Goal: Task Accomplishment & Management: Manage account settings

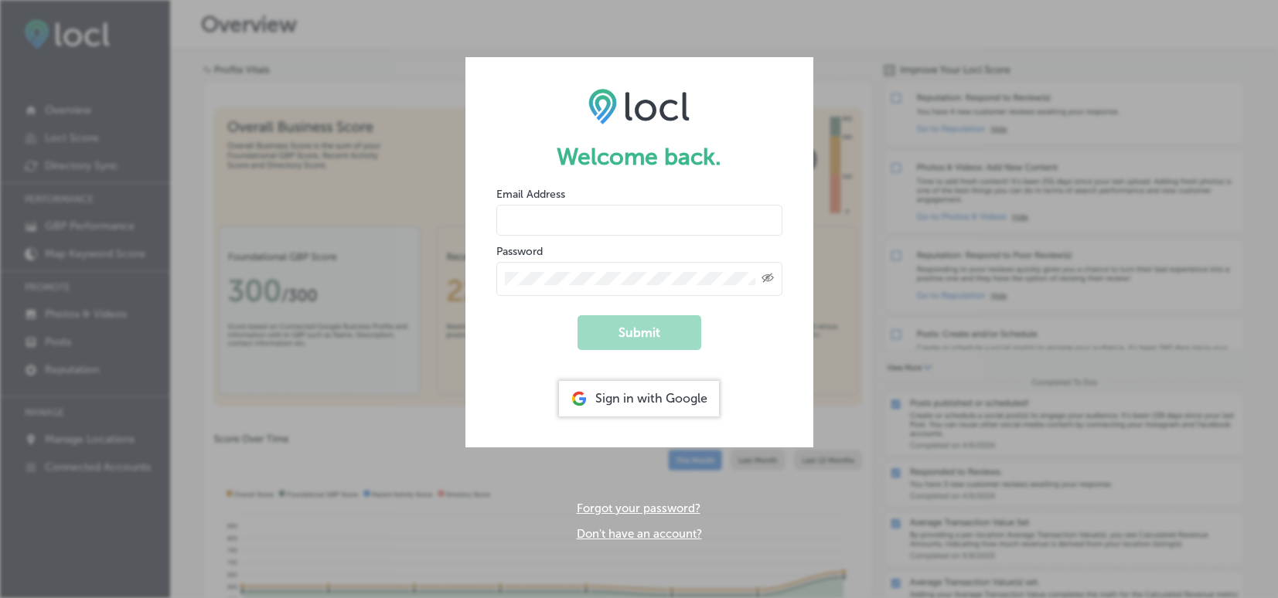
click at [549, 224] on input "email" at bounding box center [639, 220] width 286 height 31
click at [600, 332] on button "Submit" at bounding box center [639, 332] width 124 height 35
click at [474, 344] on form "Welcome back. Email Address Hampton Password Created with Sketch. Submit Sign i…" at bounding box center [639, 252] width 348 height 390
click at [619, 333] on button "Submit" at bounding box center [639, 332] width 124 height 35
click at [509, 219] on input "Hampton" at bounding box center [639, 220] width 286 height 31
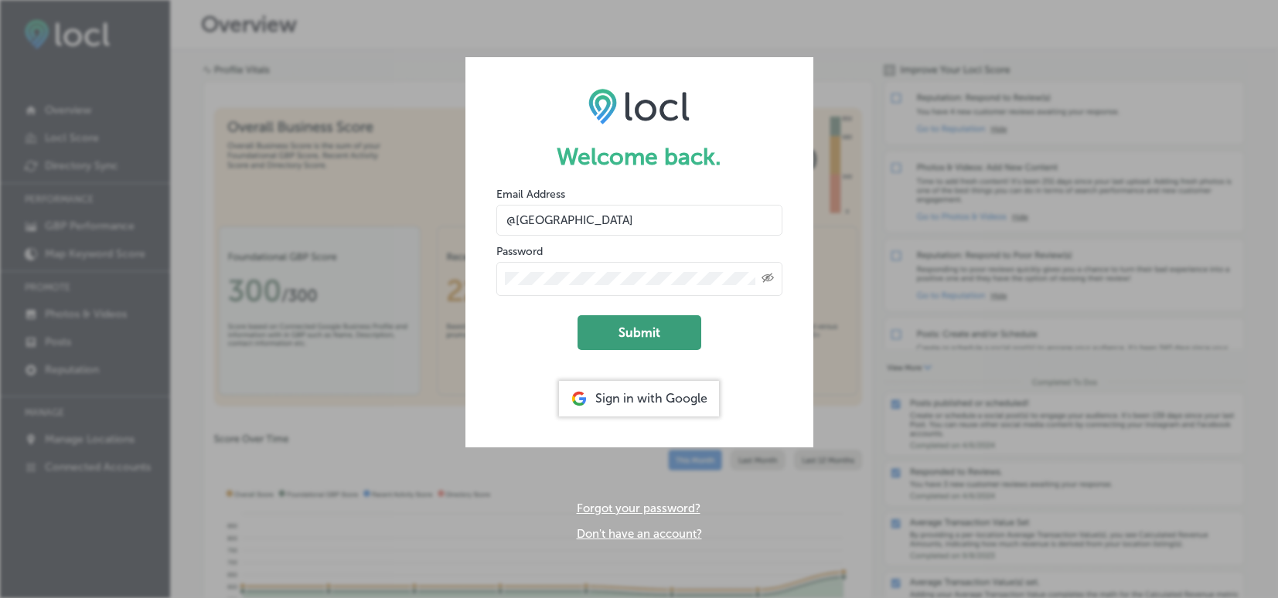
type input "@Hampton"
click at [637, 326] on button "Submit" at bounding box center [639, 332] width 124 height 35
click at [625, 175] on form "Welcome back. Email Address @Hampton Password Created with Sketch. Submit Sign …" at bounding box center [639, 252] width 348 height 390
click at [598, 205] on input "@Hampton" at bounding box center [639, 220] width 286 height 31
click at [596, 209] on input "@Hampton" at bounding box center [639, 220] width 286 height 31
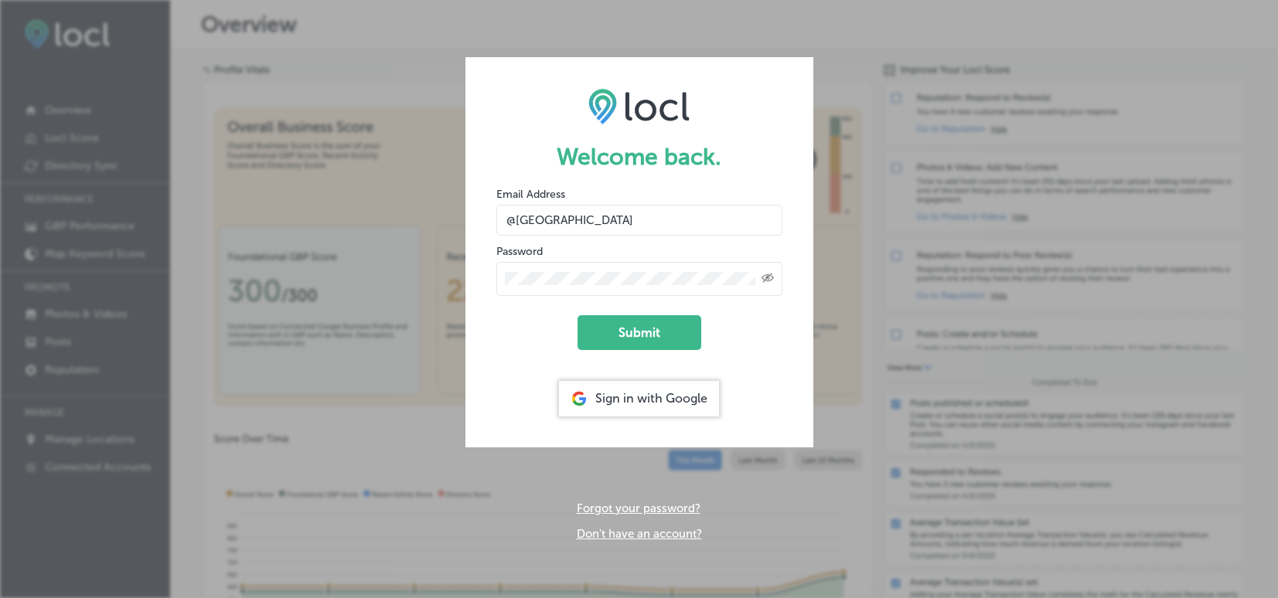
click at [596, 209] on input "@Hampton" at bounding box center [639, 220] width 286 height 31
click at [606, 407] on div "Sign in with Google" at bounding box center [639, 399] width 160 height 36
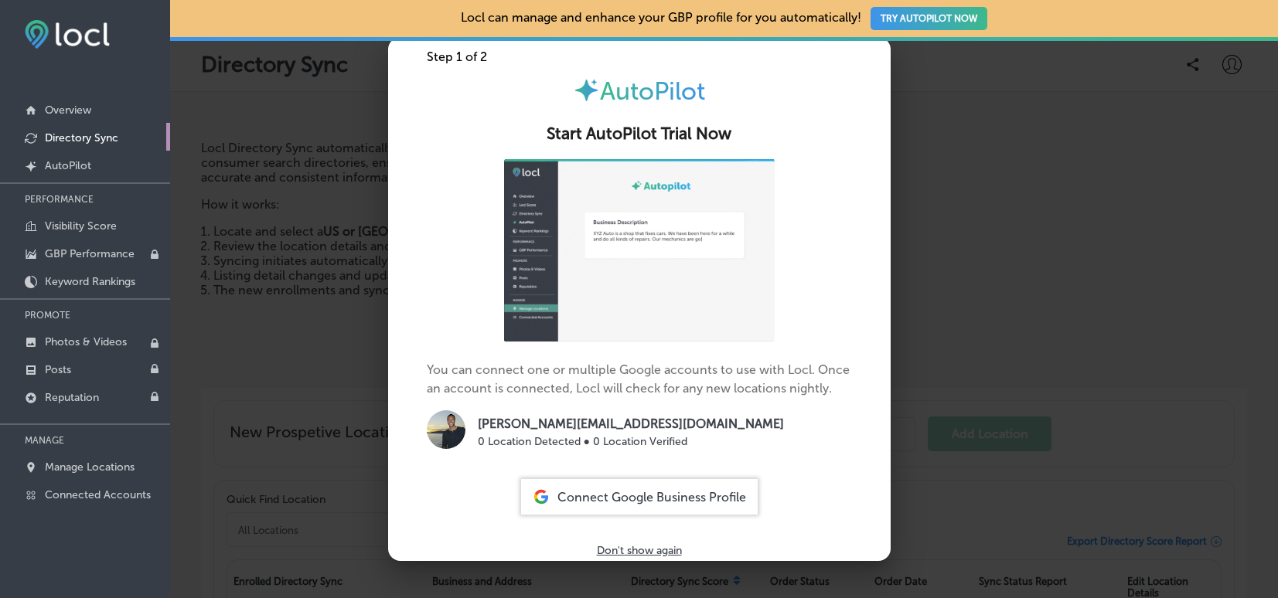
click at [318, 119] on div at bounding box center [639, 299] width 1278 height 598
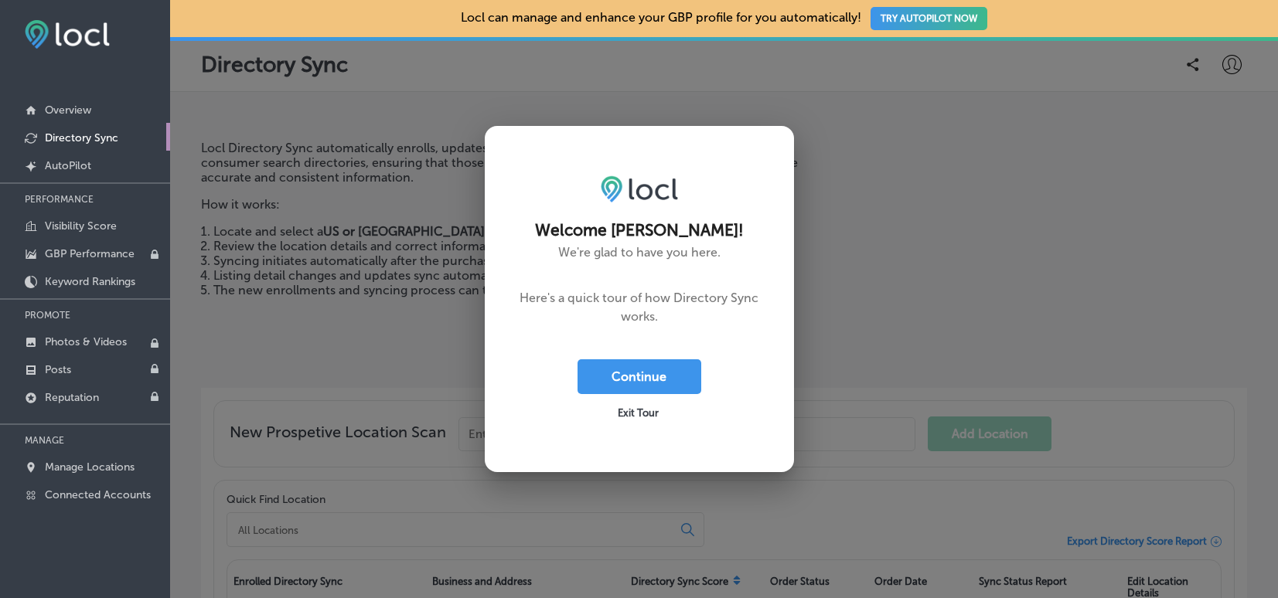
click at [630, 407] on span "Exit Tour" at bounding box center [638, 413] width 41 height 12
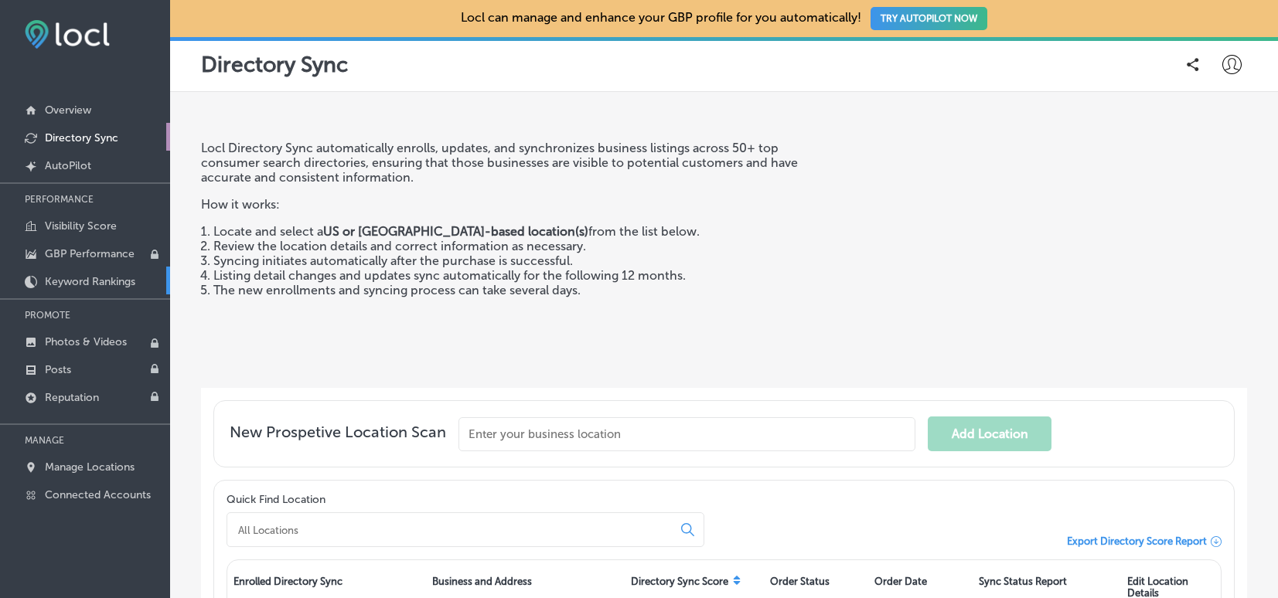
click at [62, 285] on p "Keyword Rankings" at bounding box center [90, 281] width 90 height 13
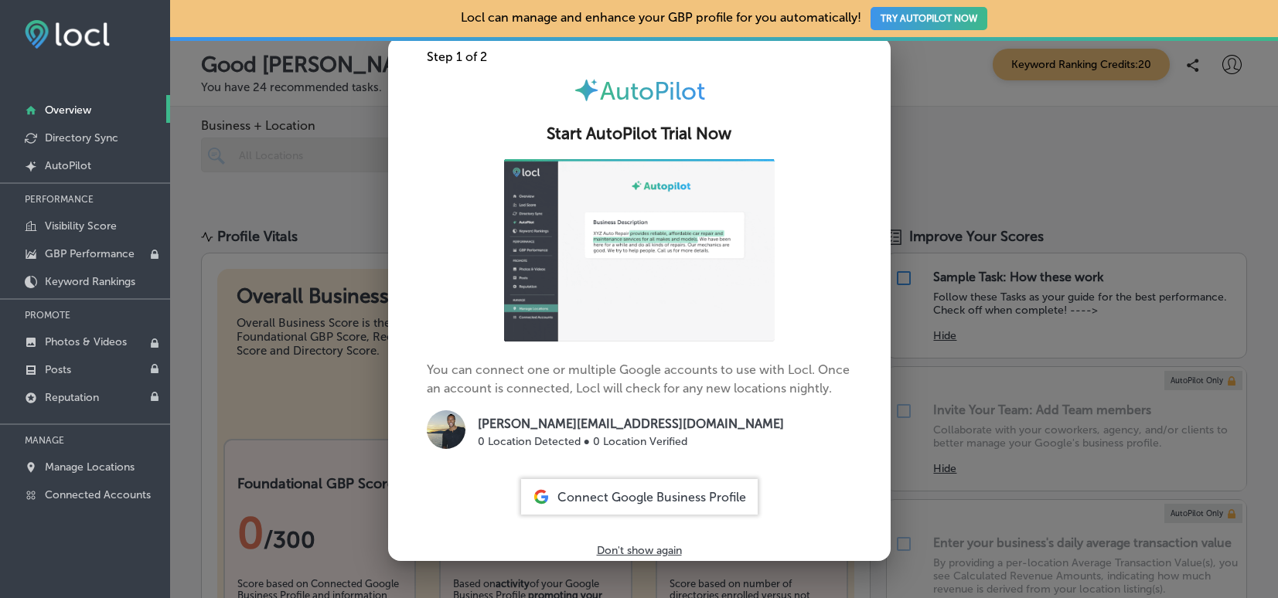
click at [956, 95] on div at bounding box center [639, 299] width 1278 height 598
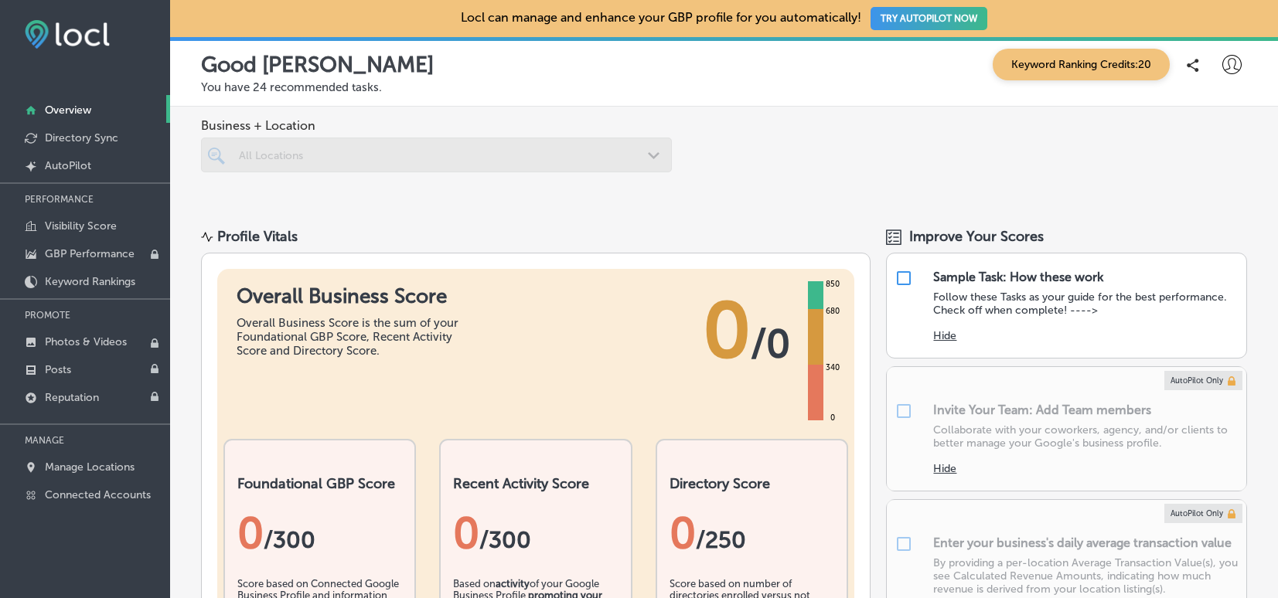
click at [1235, 79] on div "Good Afternoon, Benjamin Keyword Ranking Credits: 20 You have 24 recommended ta…" at bounding box center [724, 72] width 1108 height 70
click at [1222, 60] on icon at bounding box center [1231, 64] width 19 height 19
click at [1182, 200] on p "Log Out" at bounding box center [1198, 199] width 46 height 19
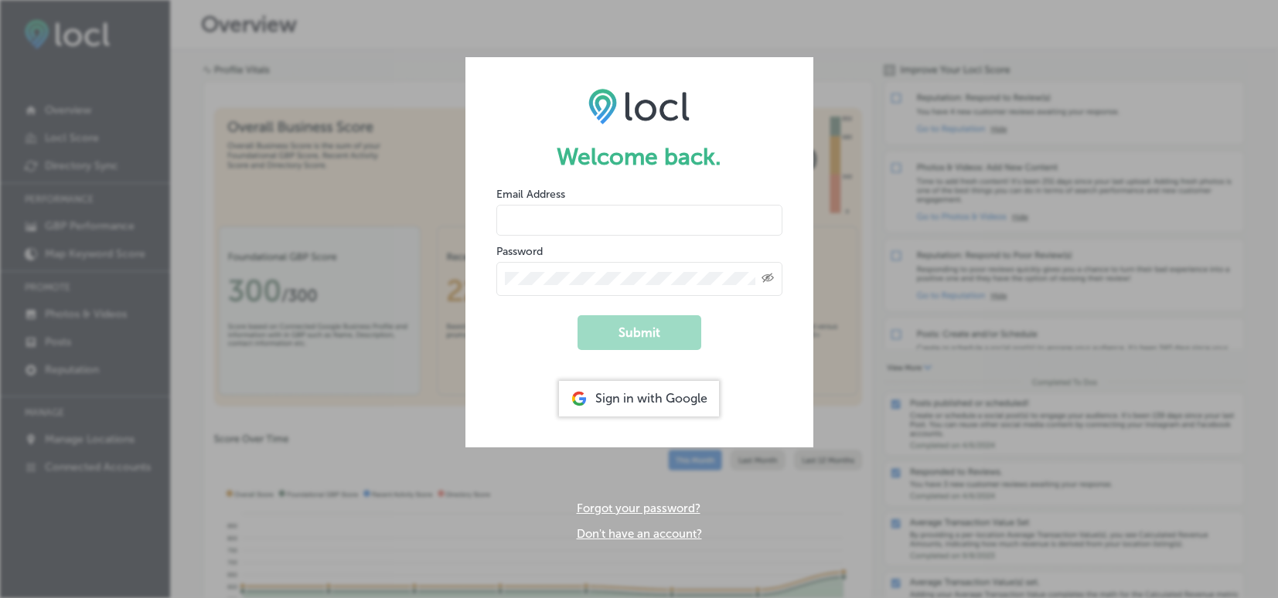
click at [706, 31] on div "Welcome back. Email Address Password Created with Sketch. Submit Sign in with G…" at bounding box center [639, 299] width 1278 height 598
click at [525, 216] on input "email" at bounding box center [639, 220] width 286 height 31
click at [622, 330] on button "Submit" at bounding box center [639, 332] width 124 height 35
type input "Hampton-"
click at [594, 509] on link "Forgot your password?" at bounding box center [639, 509] width 124 height 14
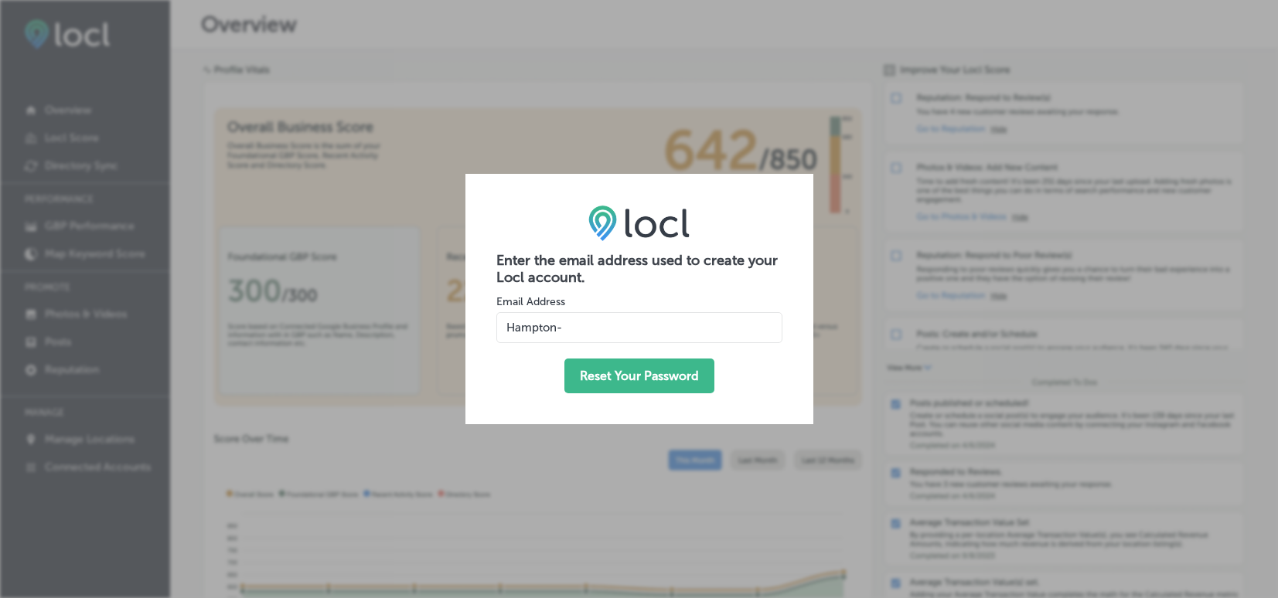
click at [569, 325] on input "Hampton-" at bounding box center [639, 327] width 286 height 31
type input "[PERSON_NAME][EMAIL_ADDRESS][DOMAIN_NAME]"
click at [658, 369] on button "Reset Your Password" at bounding box center [639, 376] width 150 height 35
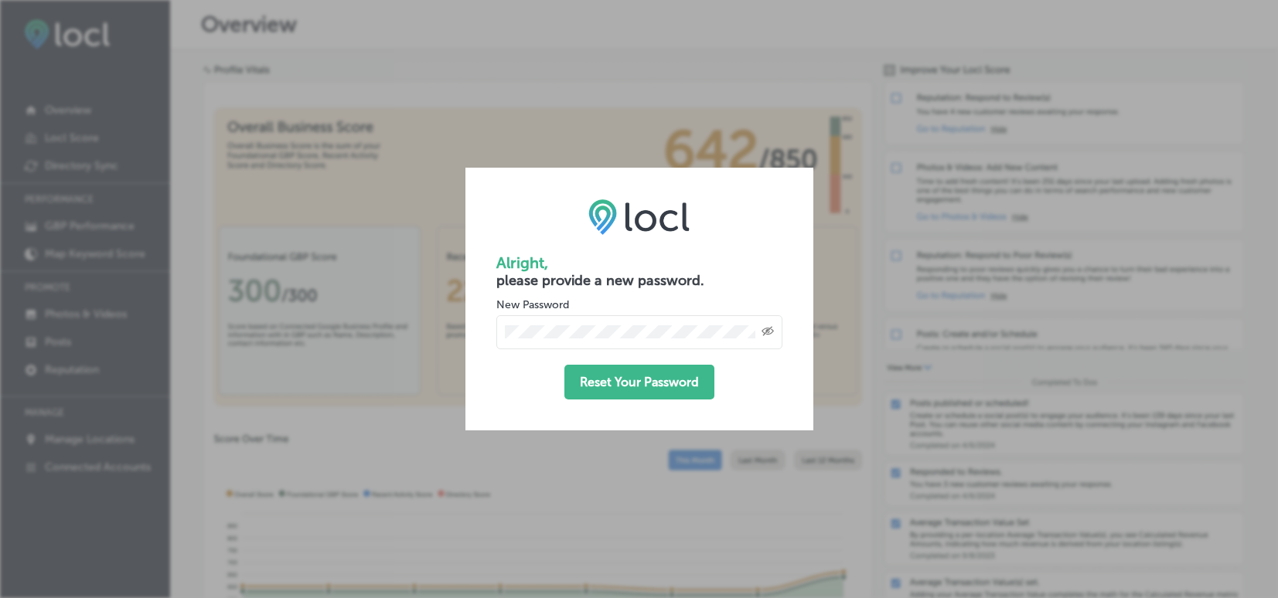
click at [492, 377] on div "Alright, please provide a new password. New Password Created with Sketch. Reset…" at bounding box center [639, 299] width 348 height 262
click at [589, 385] on button "Reset Your Password" at bounding box center [639, 382] width 150 height 35
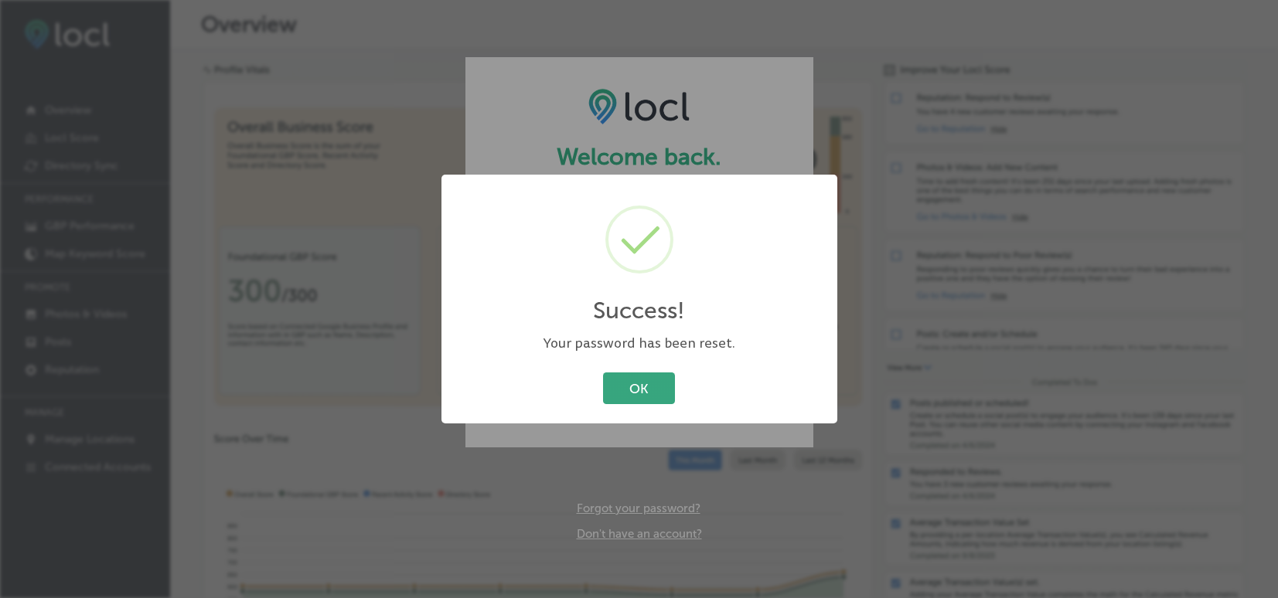
click at [629, 382] on button "OK" at bounding box center [639, 389] width 72 height 32
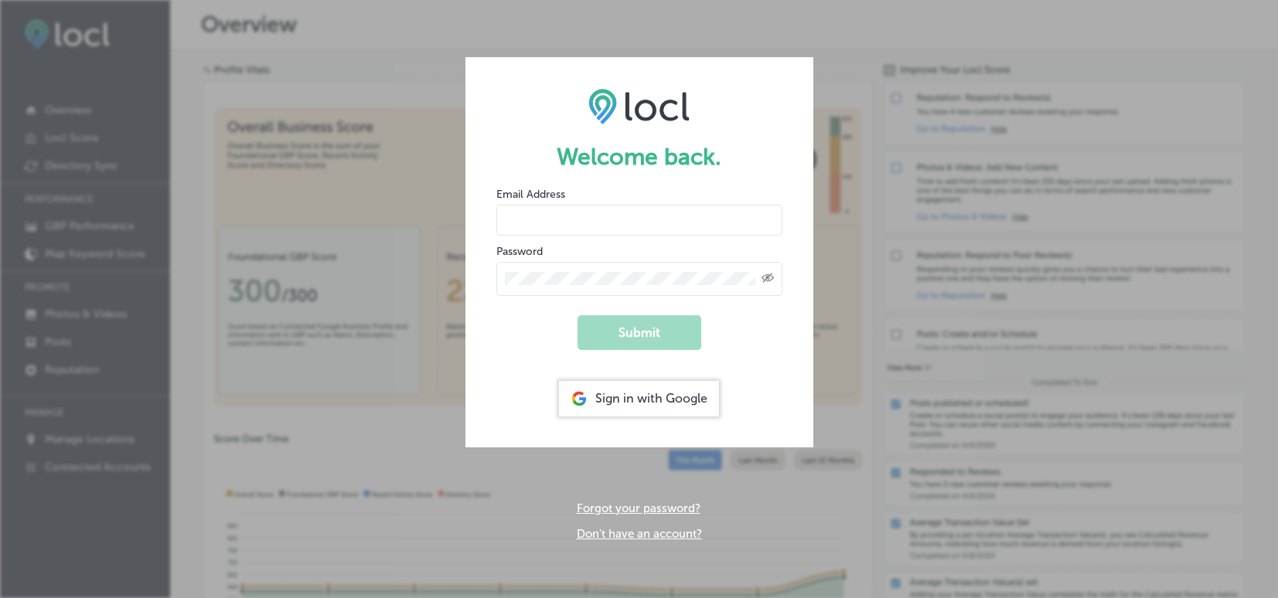
click at [533, 221] on input "email" at bounding box center [639, 220] width 286 height 31
type input "[PERSON_NAME][EMAIL_ADDRESS][DOMAIN_NAME]"
click at [483, 315] on form "Welcome back. Email Address benjamin@woodinvillewinecountry.com Password Create…" at bounding box center [639, 252] width 348 height 390
click at [658, 334] on button "Submit" at bounding box center [639, 332] width 124 height 35
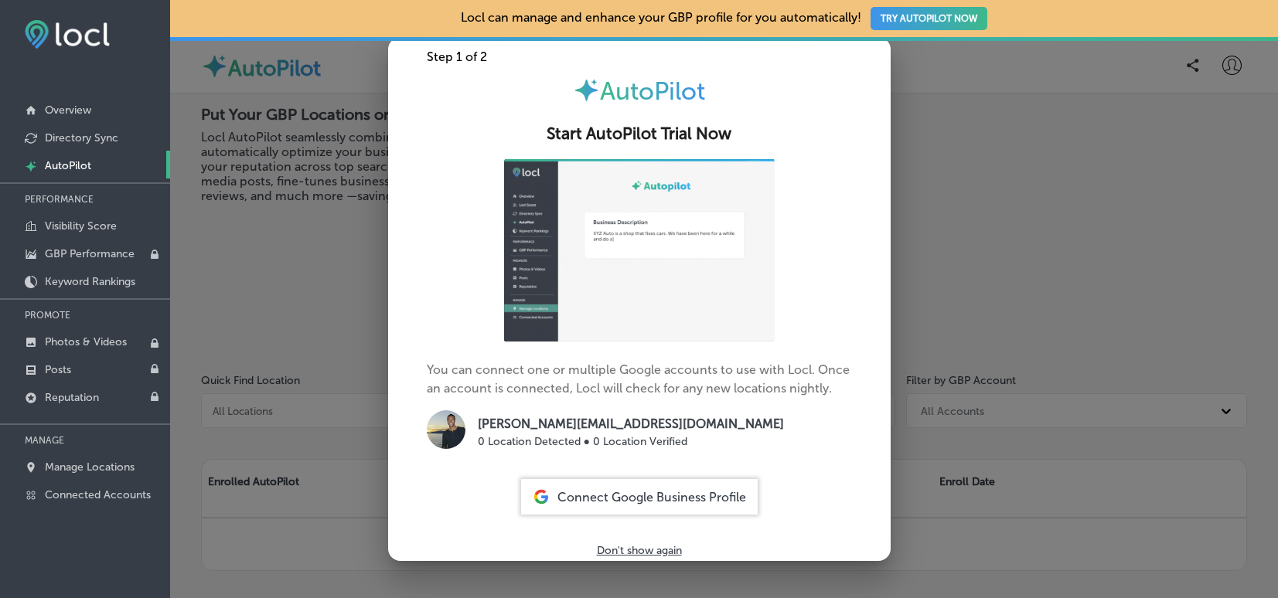
click at [907, 70] on div at bounding box center [639, 299] width 1278 height 598
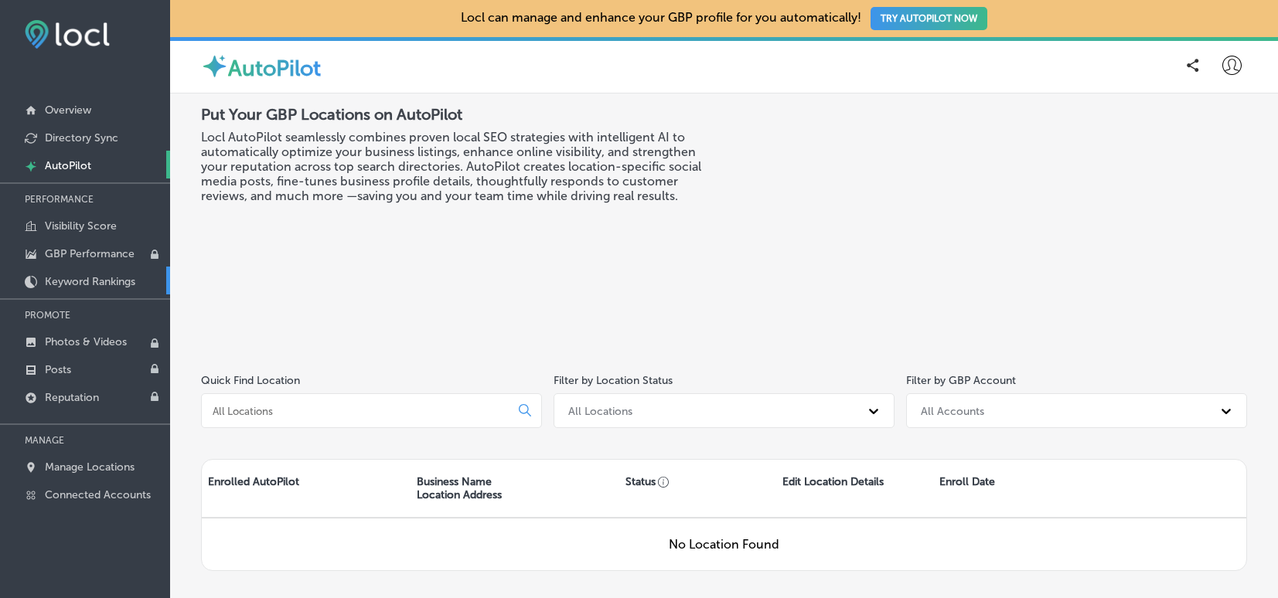
click at [83, 277] on p "Keyword Rankings" at bounding box center [90, 281] width 90 height 13
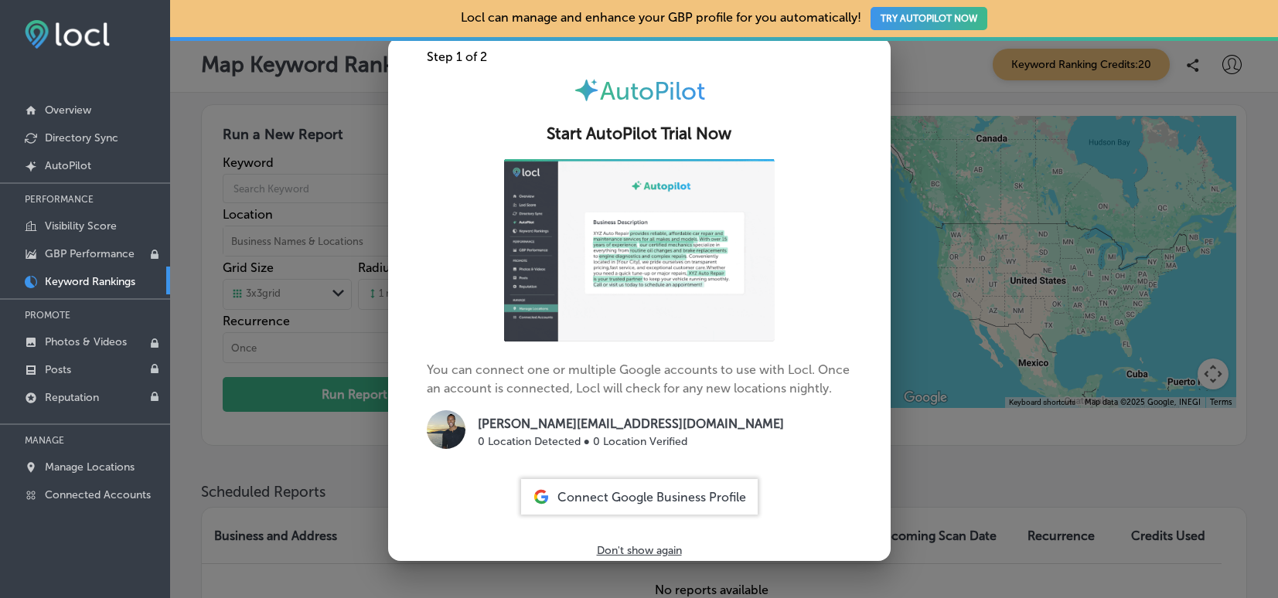
click at [177, 70] on div at bounding box center [639, 299] width 1278 height 598
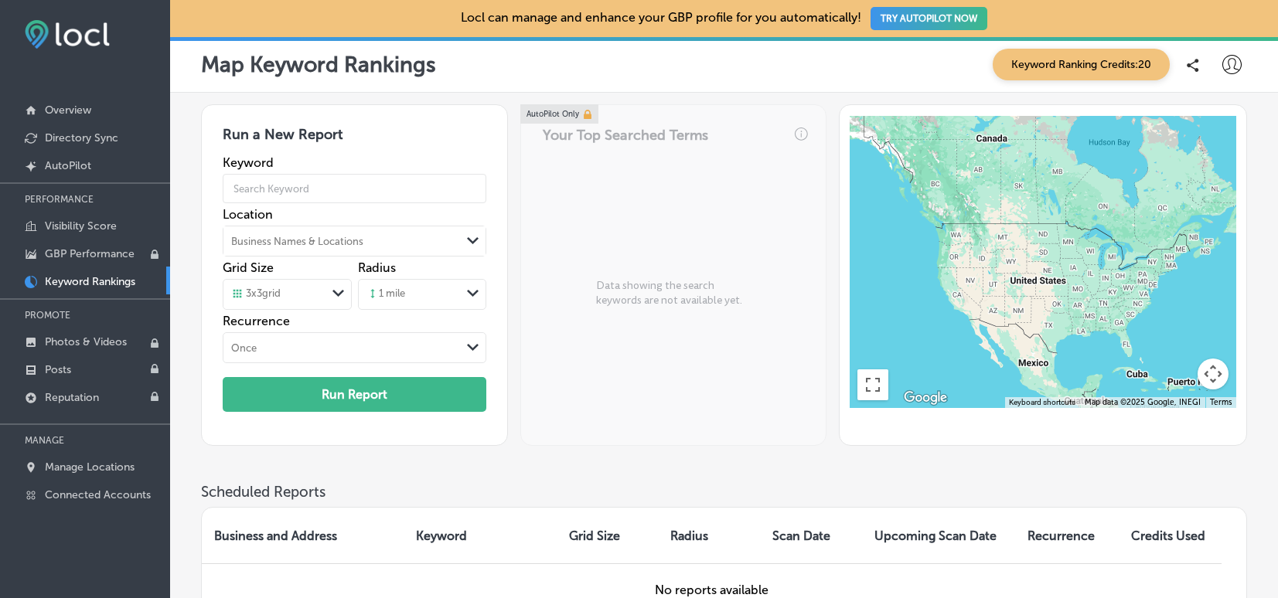
click at [1232, 56] on icon at bounding box center [1231, 64] width 19 height 19
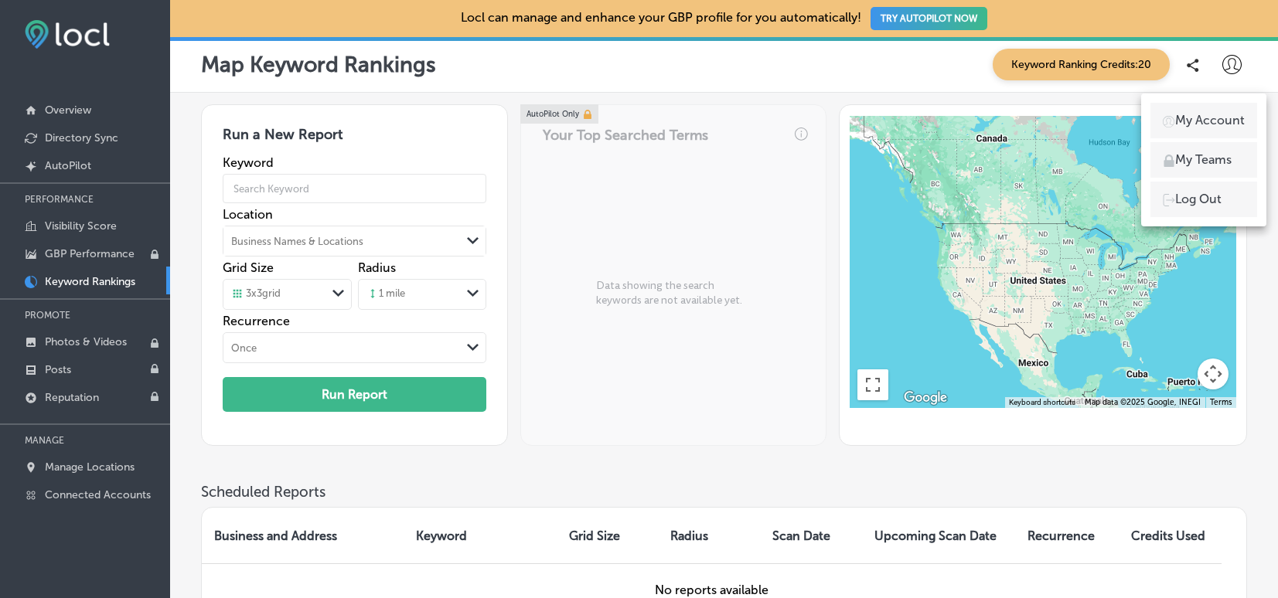
click at [1186, 129] on p "My Account" at bounding box center [1210, 120] width 70 height 19
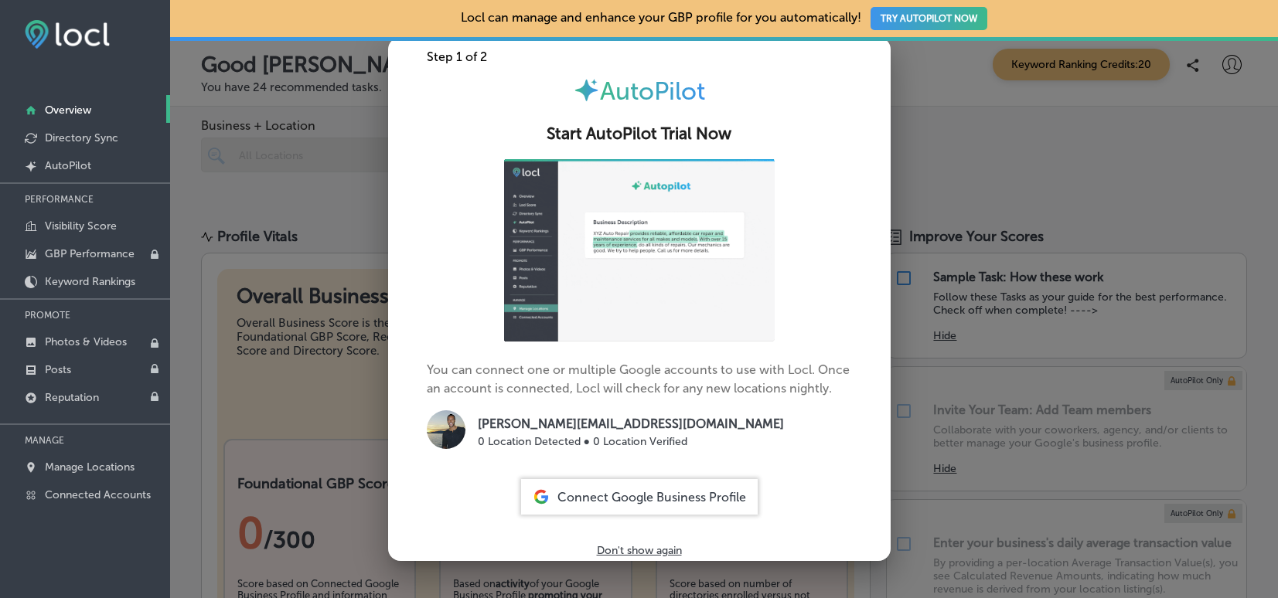
click at [1211, 56] on div at bounding box center [639, 299] width 1278 height 598
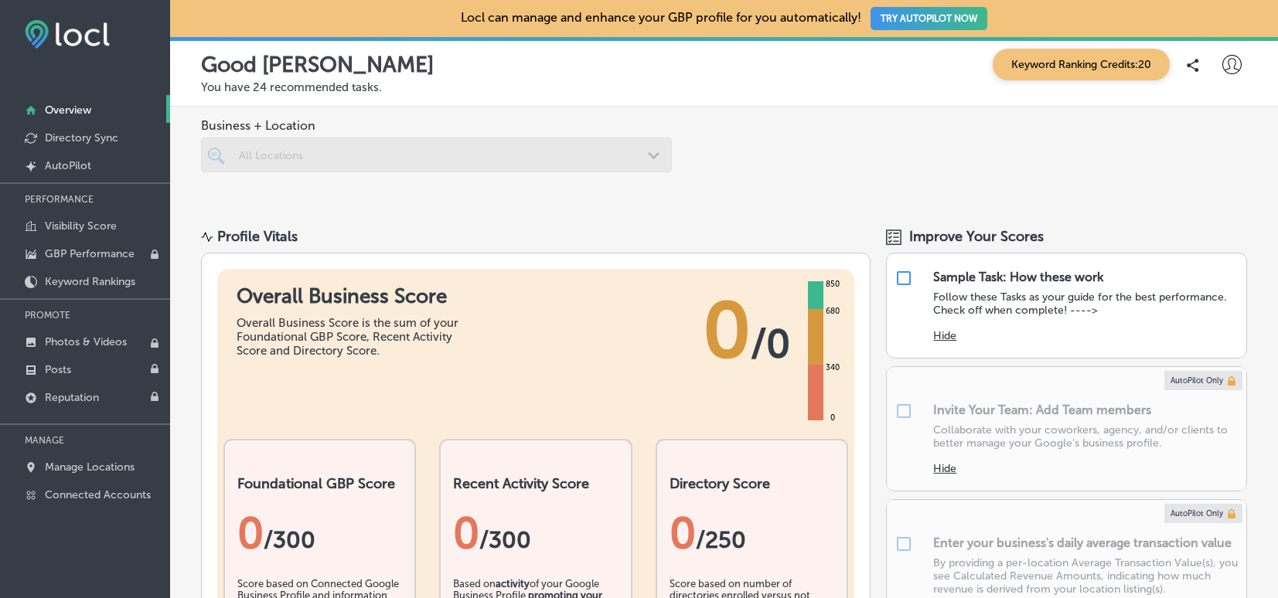
click at [1222, 56] on icon at bounding box center [1231, 64] width 19 height 19
click at [1179, 199] on p "Log Out" at bounding box center [1198, 199] width 46 height 19
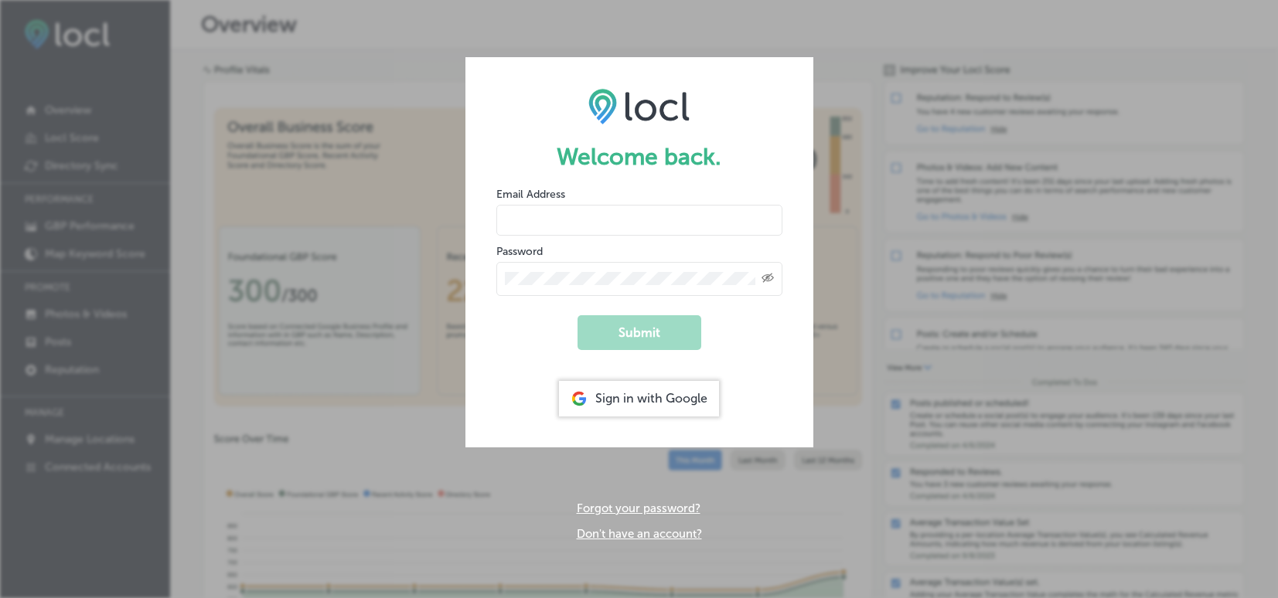
click at [523, 214] on input "email" at bounding box center [639, 220] width 286 height 31
type input "adam@woodinvillewinecountry.com"
click at [578, 287] on div "Created with Sketch." at bounding box center [639, 279] width 286 height 34
click at [521, 328] on form "Welcome back. Email Address adam@woodinvillewinecountry.com Password Created wi…" at bounding box center [639, 252] width 348 height 390
click at [632, 404] on div "Sign in with Google" at bounding box center [639, 399] width 160 height 36
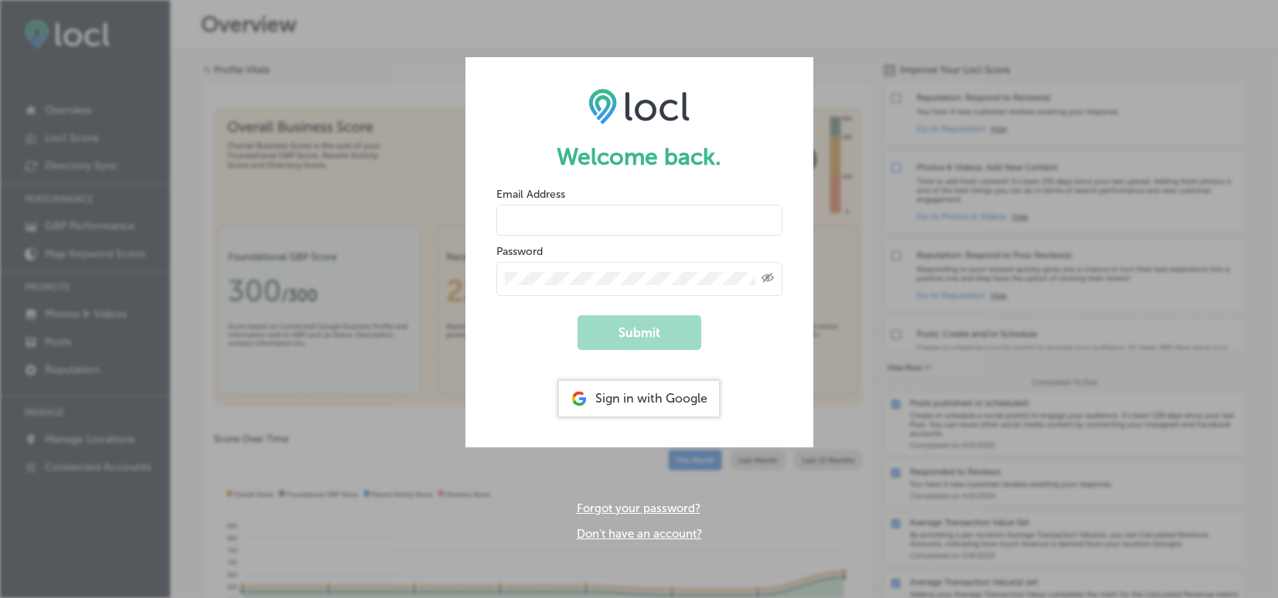
click at [514, 215] on input "email" at bounding box center [639, 220] width 286 height 31
click at [776, 281] on div "Created with Sketch." at bounding box center [639, 279] width 286 height 34
click at [770, 280] on icon "Toggle password visibility" at bounding box center [767, 277] width 12 height 9
click at [770, 280] on icon "Toggle password visibility" at bounding box center [767, 277] width 12 height 12
click at [674, 327] on button "Submit" at bounding box center [639, 332] width 124 height 35
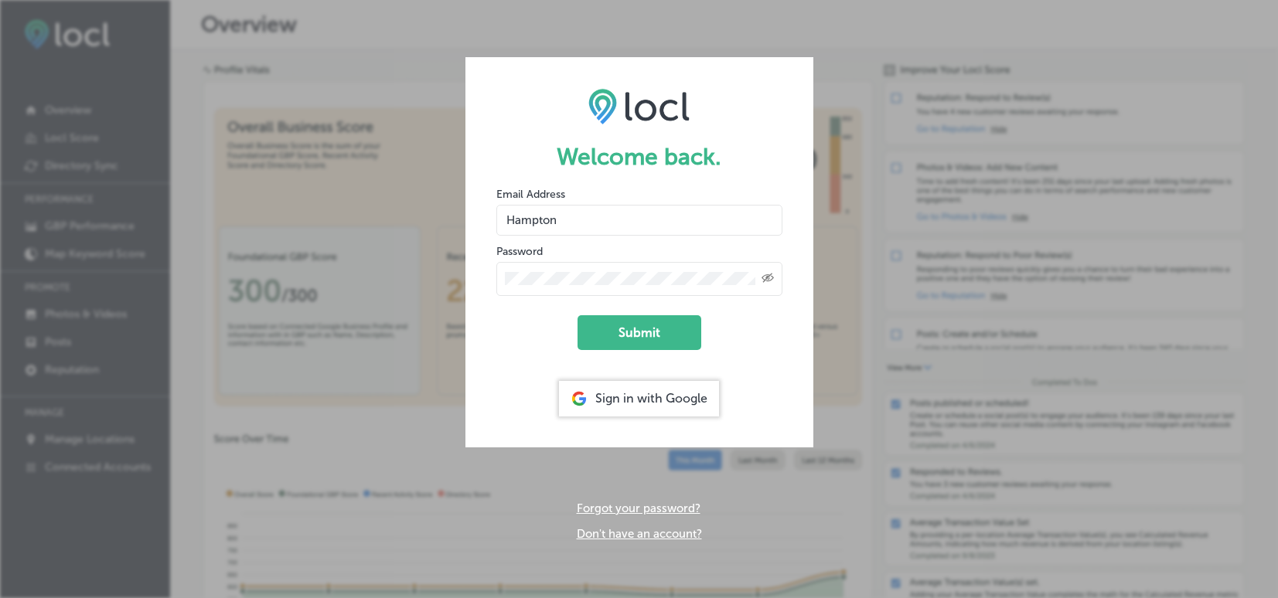
click at [508, 327] on form "Welcome back. Email Address Hampton Password Created with Sketch. Submit Sign i…" at bounding box center [639, 252] width 348 height 390
click at [508, 222] on input "Hampton" at bounding box center [639, 220] width 286 height 31
click at [653, 338] on button "Submit" at bounding box center [639, 332] width 124 height 35
click at [504, 220] on input "@Hampton" at bounding box center [639, 220] width 286 height 31
type input "w@Hampton"
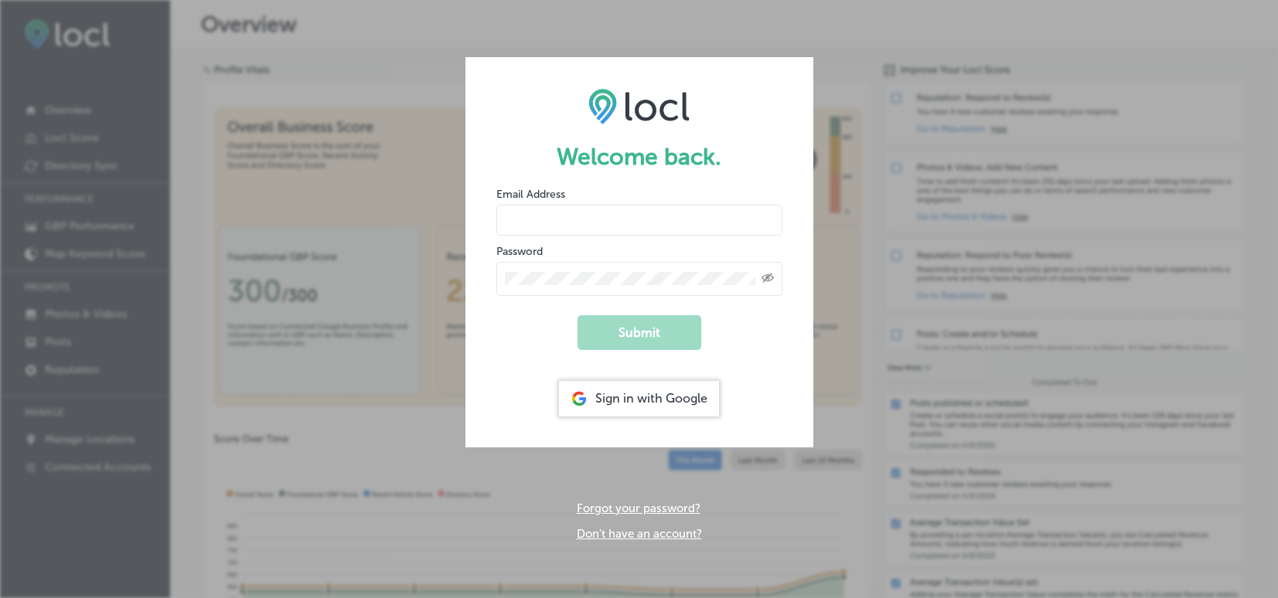
click at [558, 221] on input "email" at bounding box center [639, 220] width 286 height 31
type input "[PERSON_NAME][EMAIL_ADDRESS][DOMAIN_NAME]"
click at [577, 315] on button "Submit" at bounding box center [639, 332] width 124 height 35
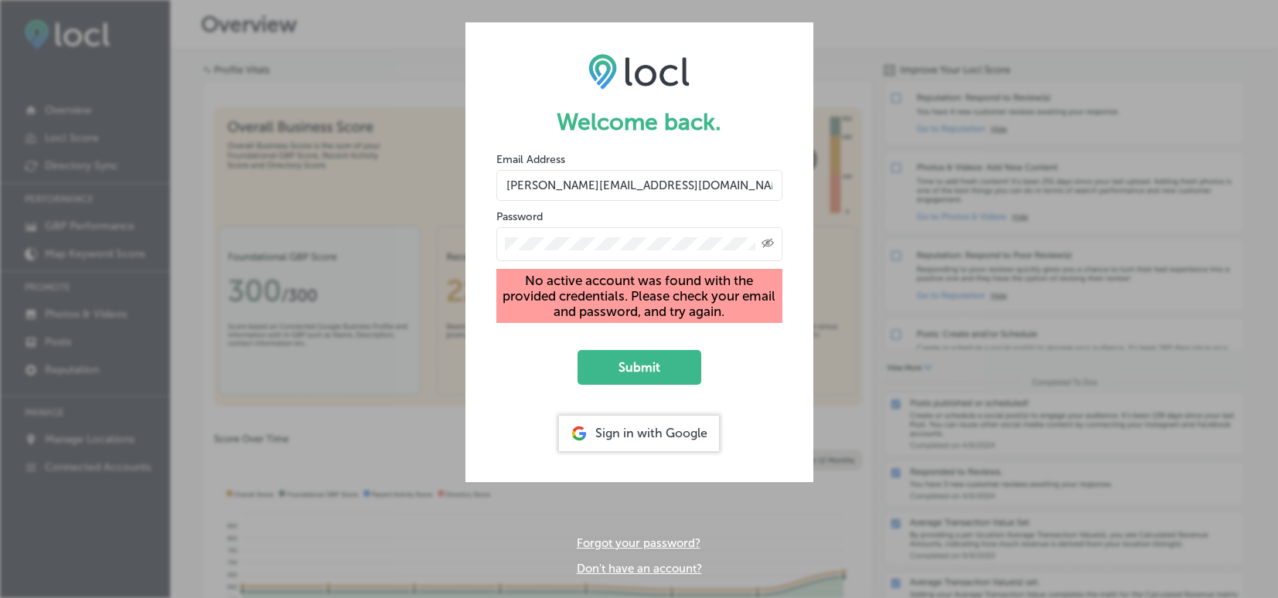
click at [768, 240] on icon "Toggle password visibility" at bounding box center [767, 242] width 12 height 9
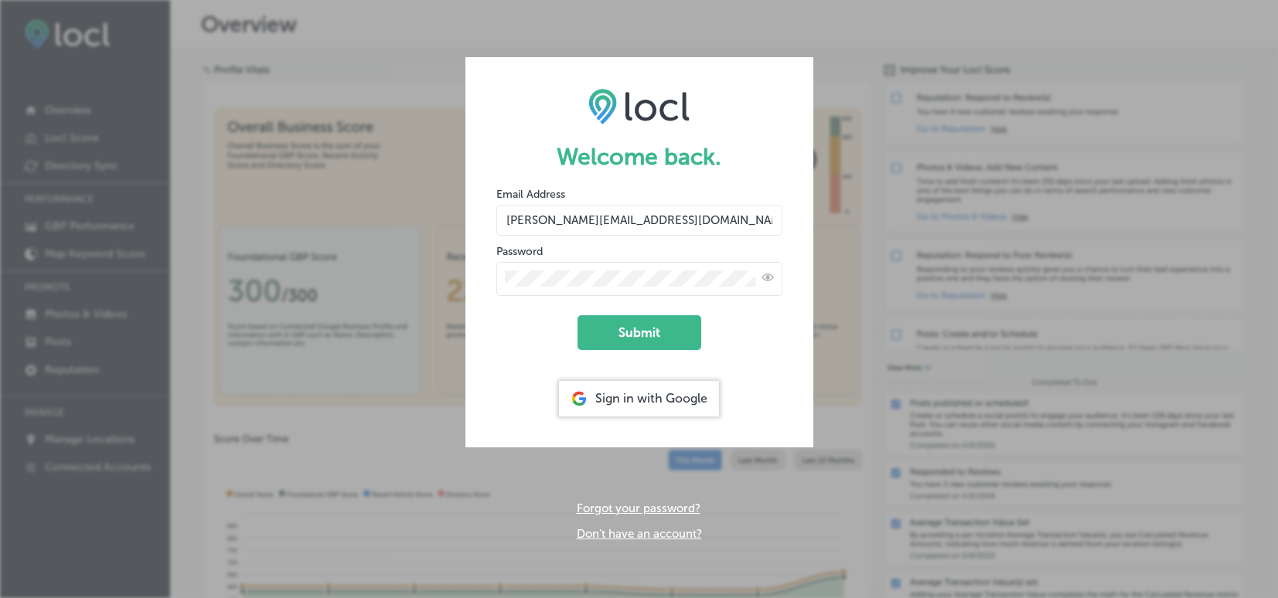
click at [522, 329] on form "Welcome back. Email Address benjamin@woodinvillewinecountry.com Password Submit…" at bounding box center [639, 252] width 348 height 390
click at [639, 330] on button "Submit" at bounding box center [639, 332] width 124 height 35
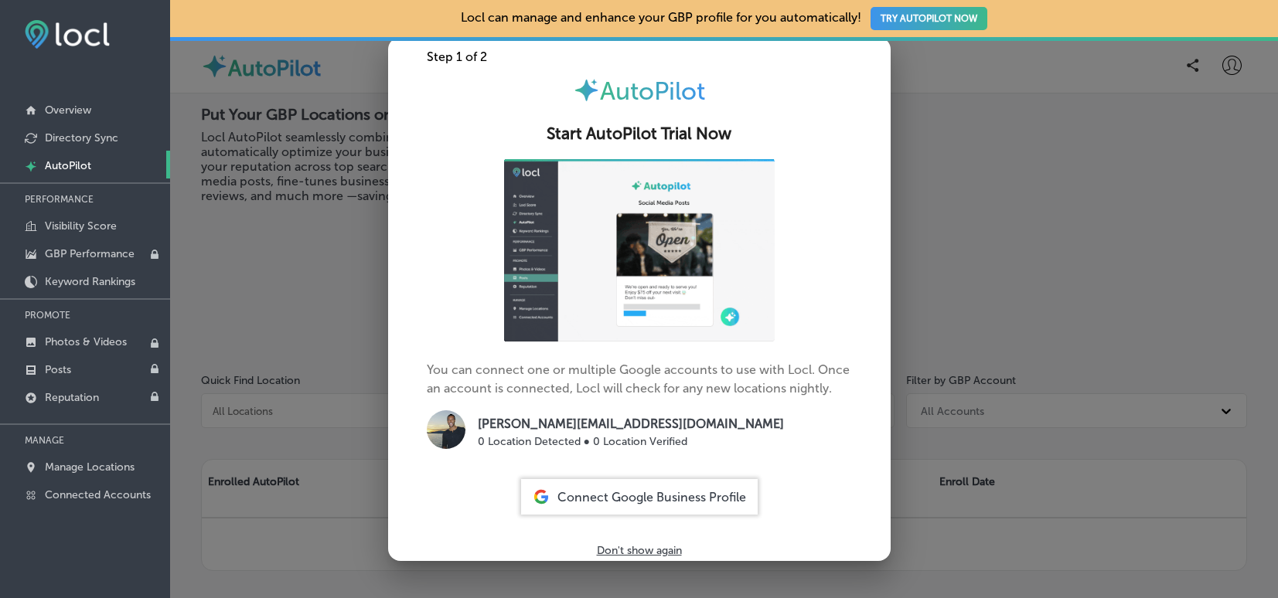
click at [316, 297] on div at bounding box center [639, 299] width 1278 height 598
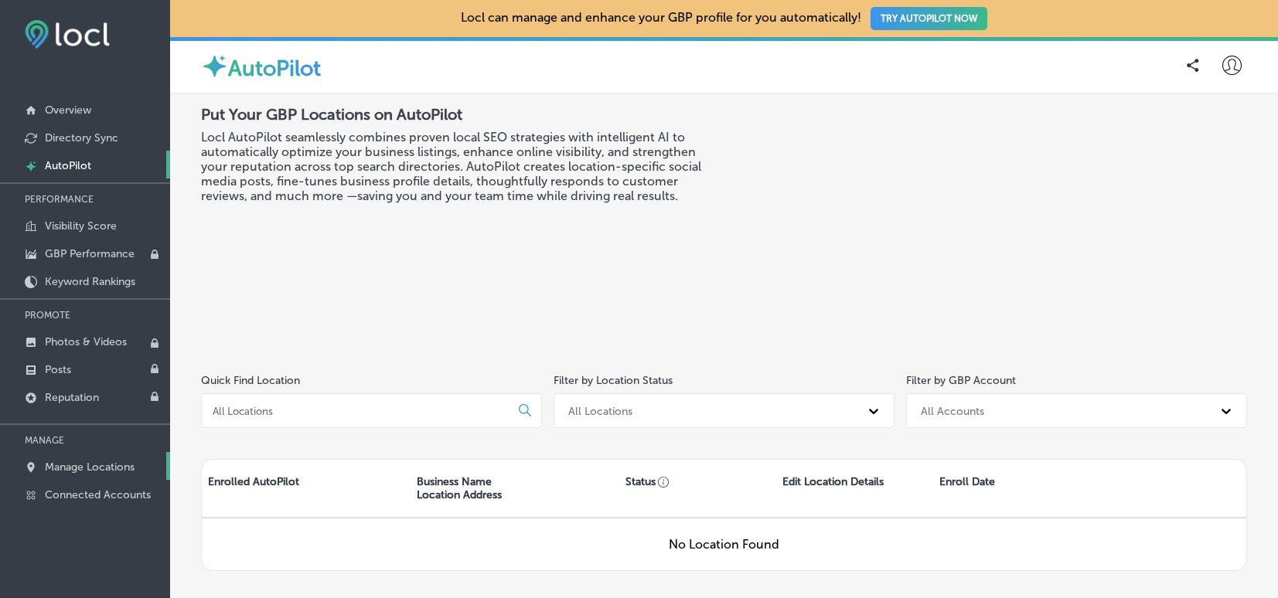
click at [71, 465] on p "Manage Locations" at bounding box center [90, 467] width 90 height 13
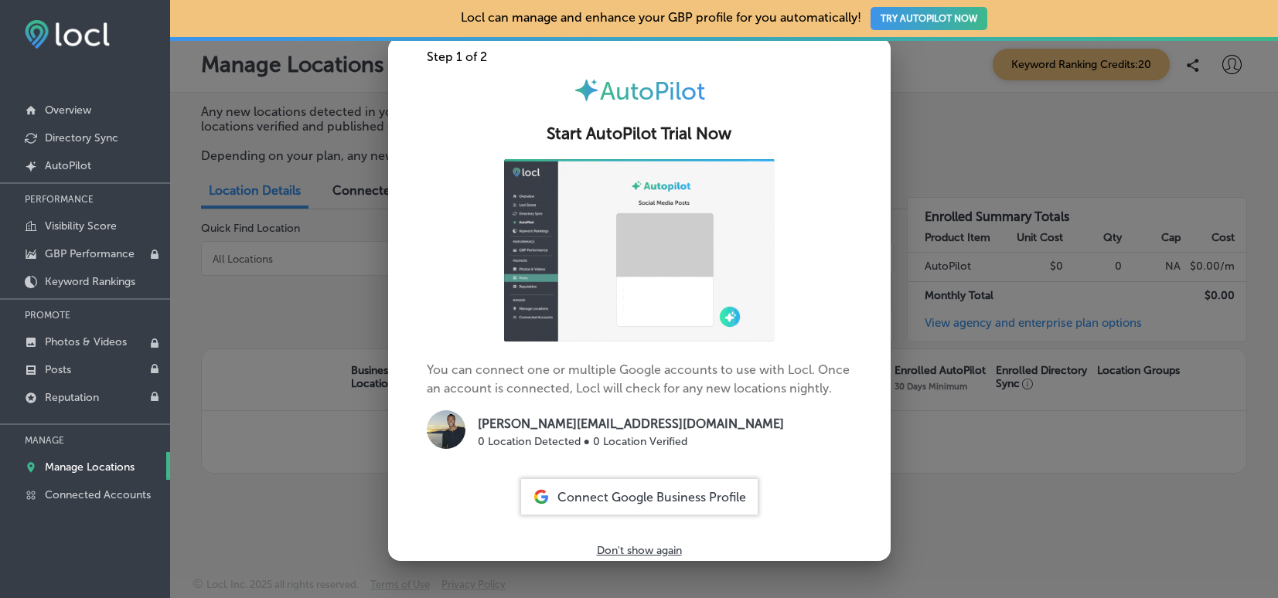
click at [275, 301] on div at bounding box center [639, 299] width 1278 height 598
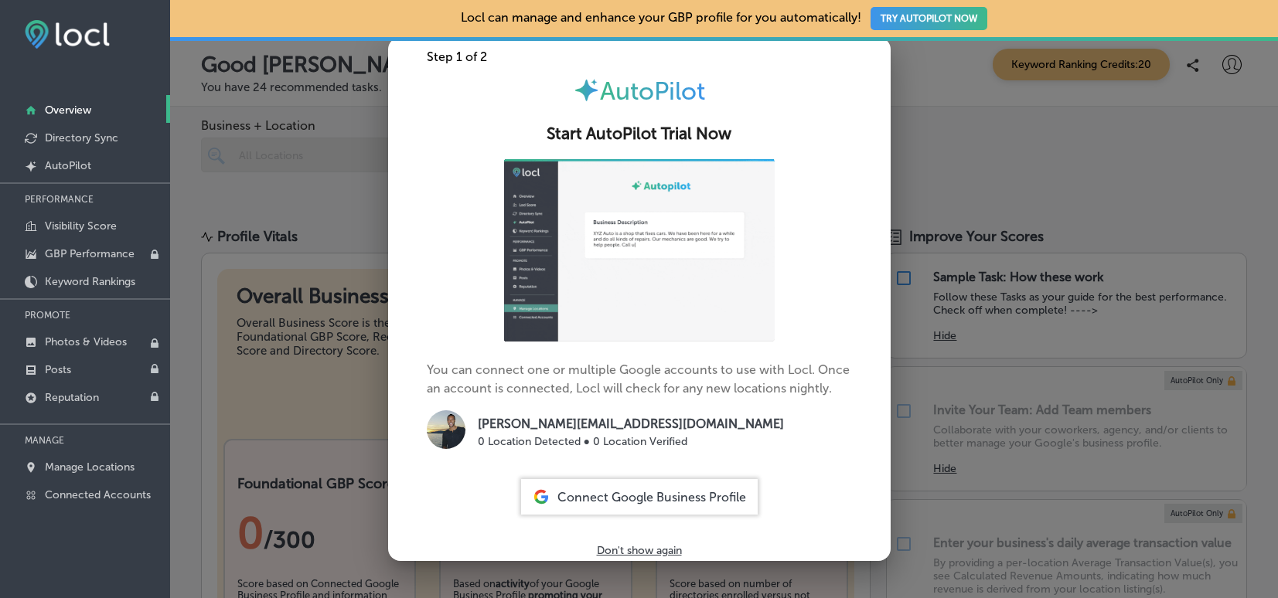
click at [655, 505] on span "Connect Google Business Profile" at bounding box center [651, 497] width 189 height 15
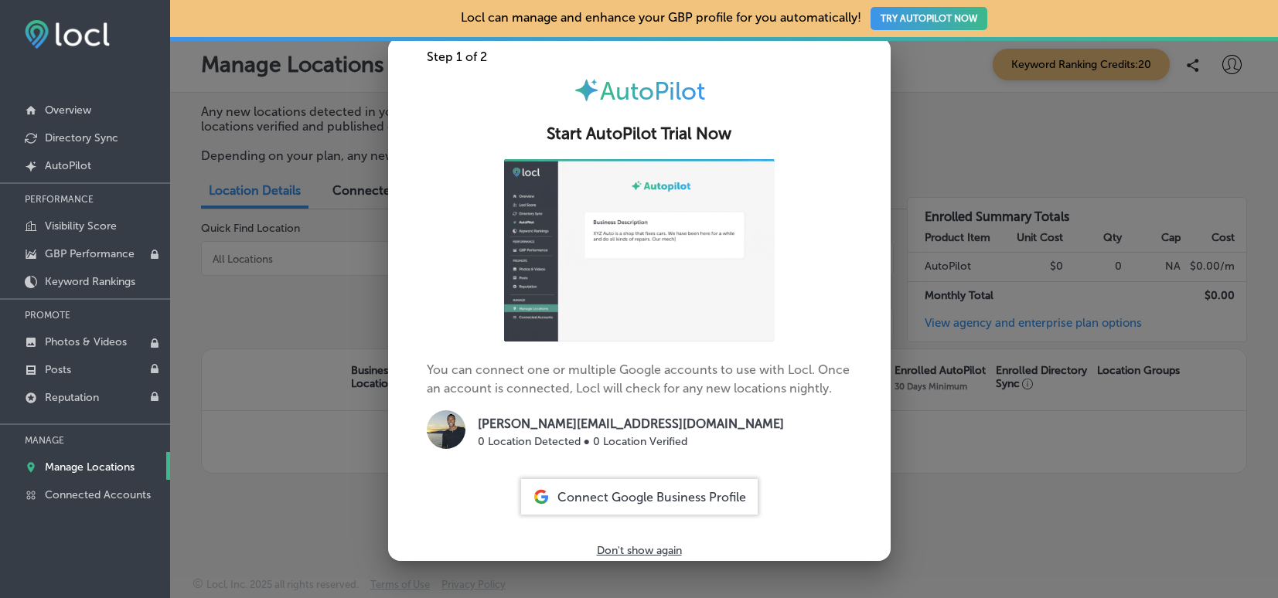
click at [286, 303] on div at bounding box center [639, 299] width 1278 height 598
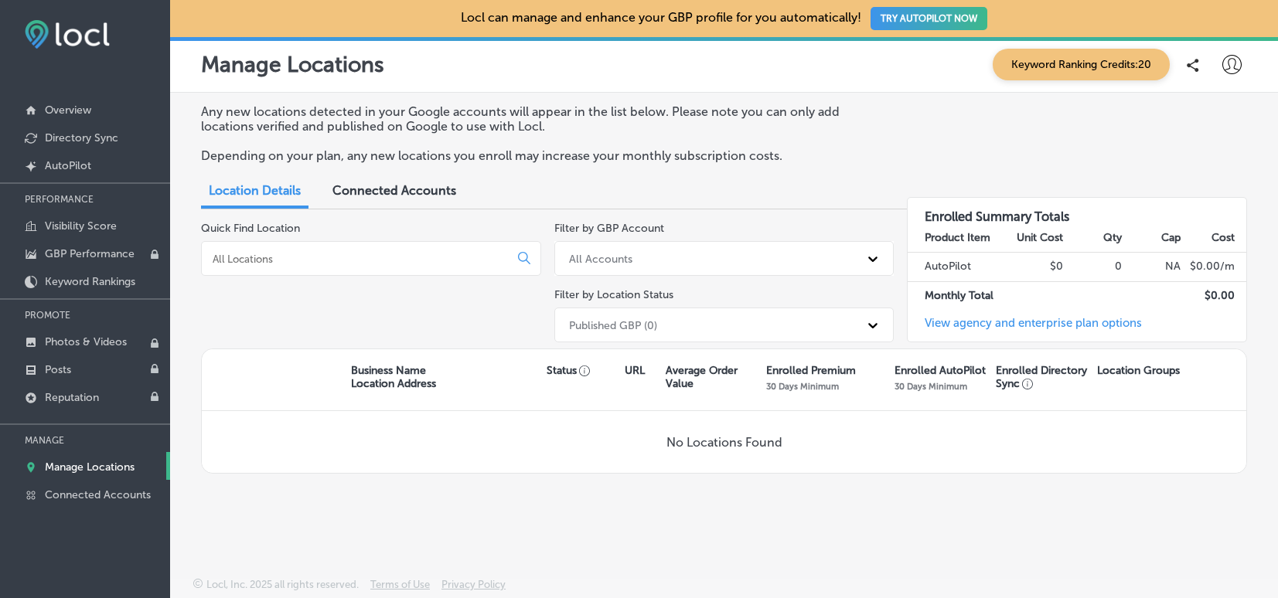
click at [1227, 63] on icon at bounding box center [1231, 64] width 19 height 19
click at [1192, 156] on p "My Teams" at bounding box center [1203, 160] width 56 height 19
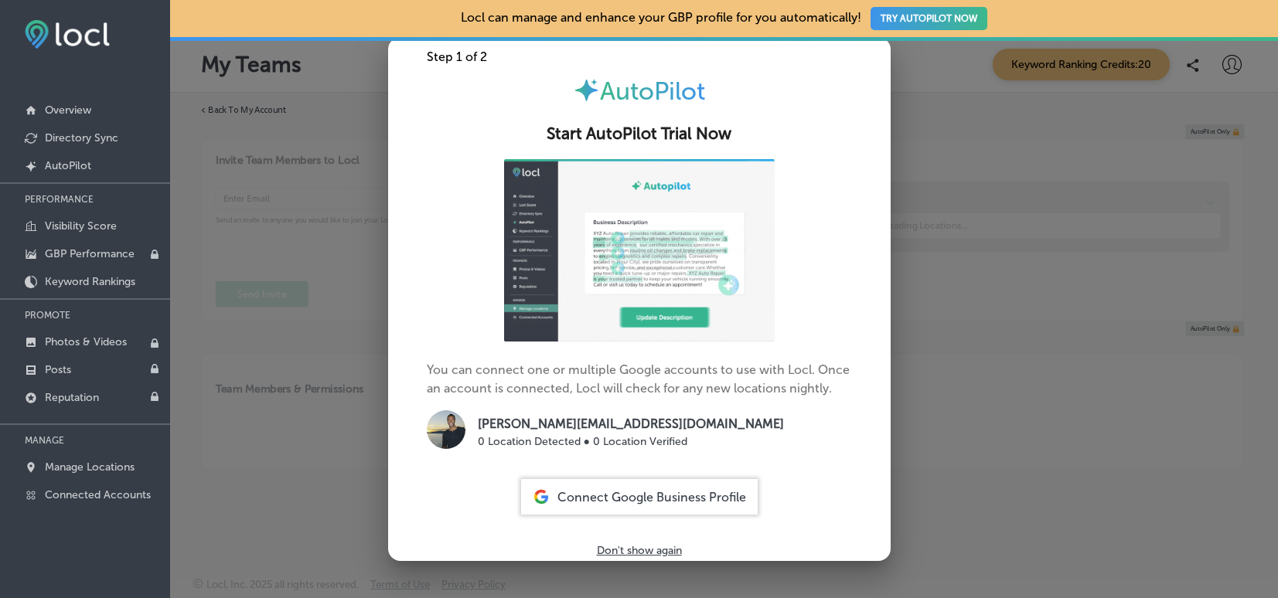
click at [938, 382] on div at bounding box center [639, 299] width 1278 height 598
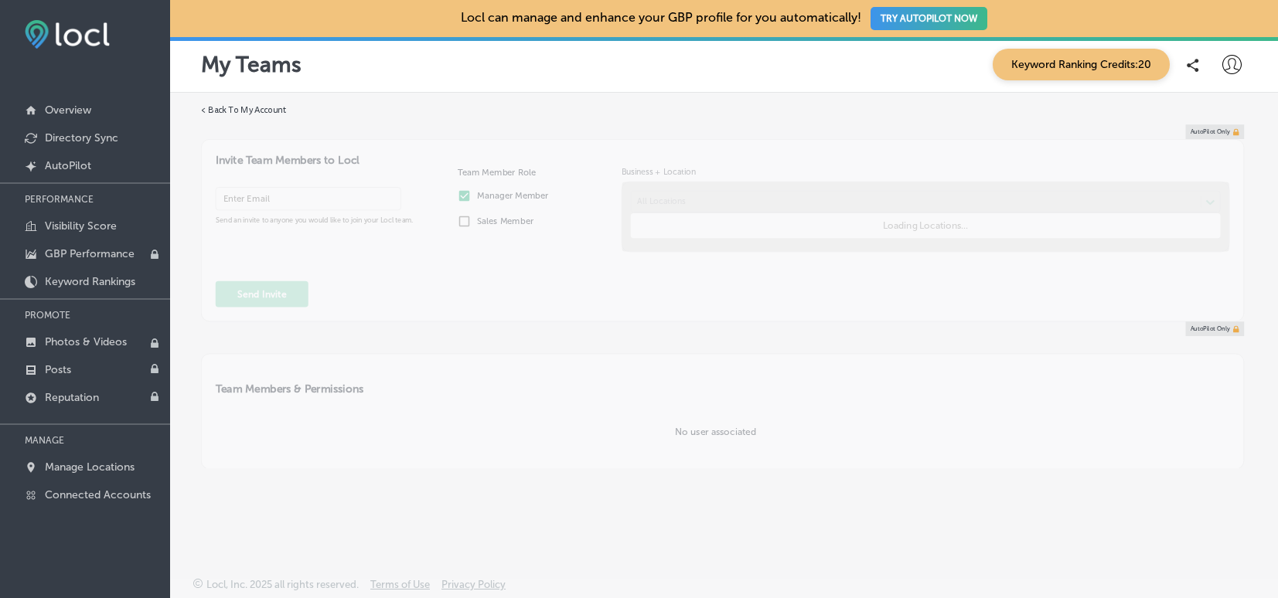
click at [1234, 71] on icon at bounding box center [1231, 64] width 19 height 19
click at [1196, 199] on p "Log Out" at bounding box center [1198, 199] width 46 height 19
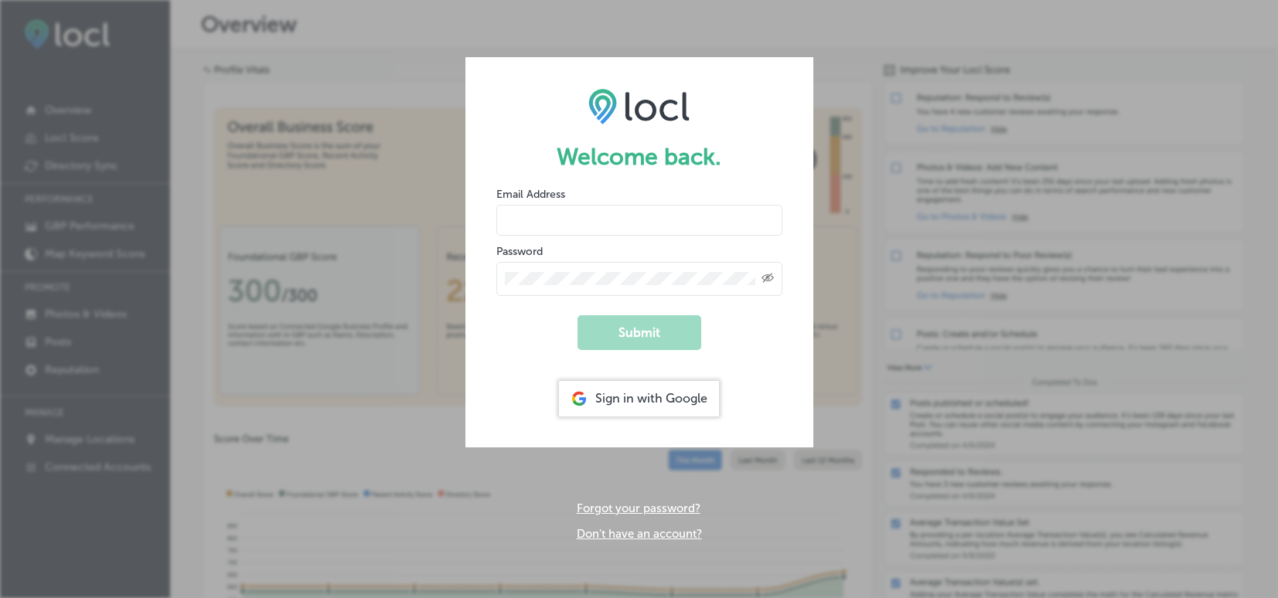
click at [538, 223] on input "email" at bounding box center [639, 220] width 286 height 31
click at [588, 213] on input "Hampton" at bounding box center [639, 220] width 286 height 31
click at [637, 328] on button "Submit" at bounding box center [639, 332] width 124 height 35
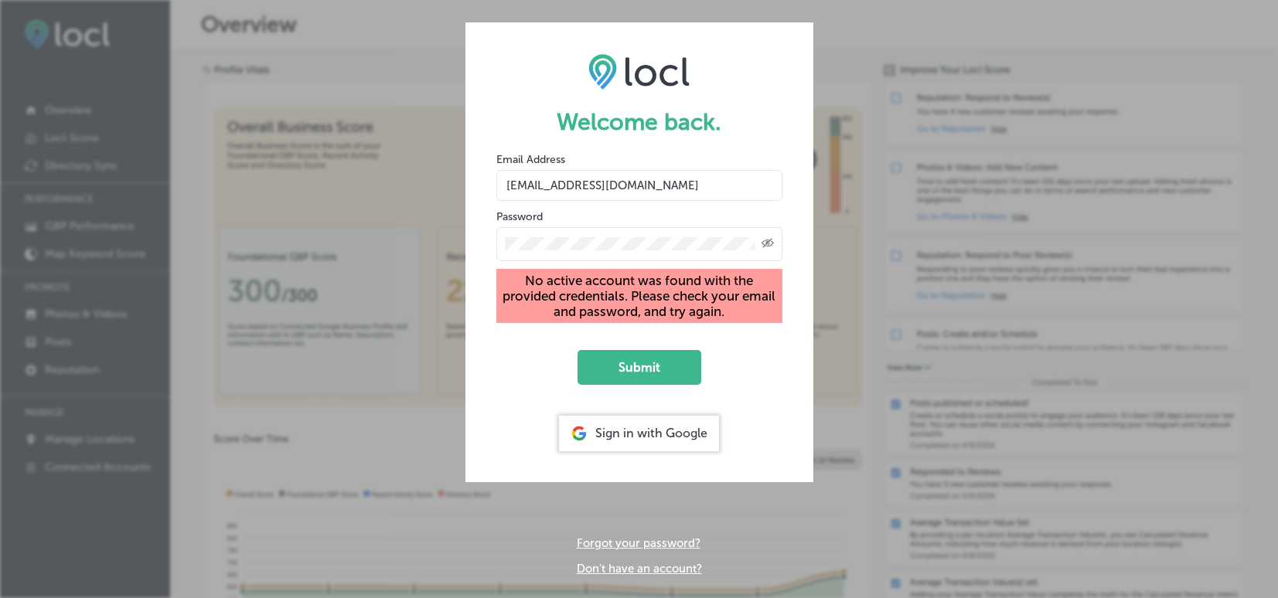
drag, startPoint x: 560, startPoint y: 186, endPoint x: 495, endPoint y: 186, distance: 64.9
click at [495, 186] on form "Welcome back. Email Address [EMAIL_ADDRESS][DOMAIN_NAME] Password Created with …" at bounding box center [639, 251] width 348 height 459
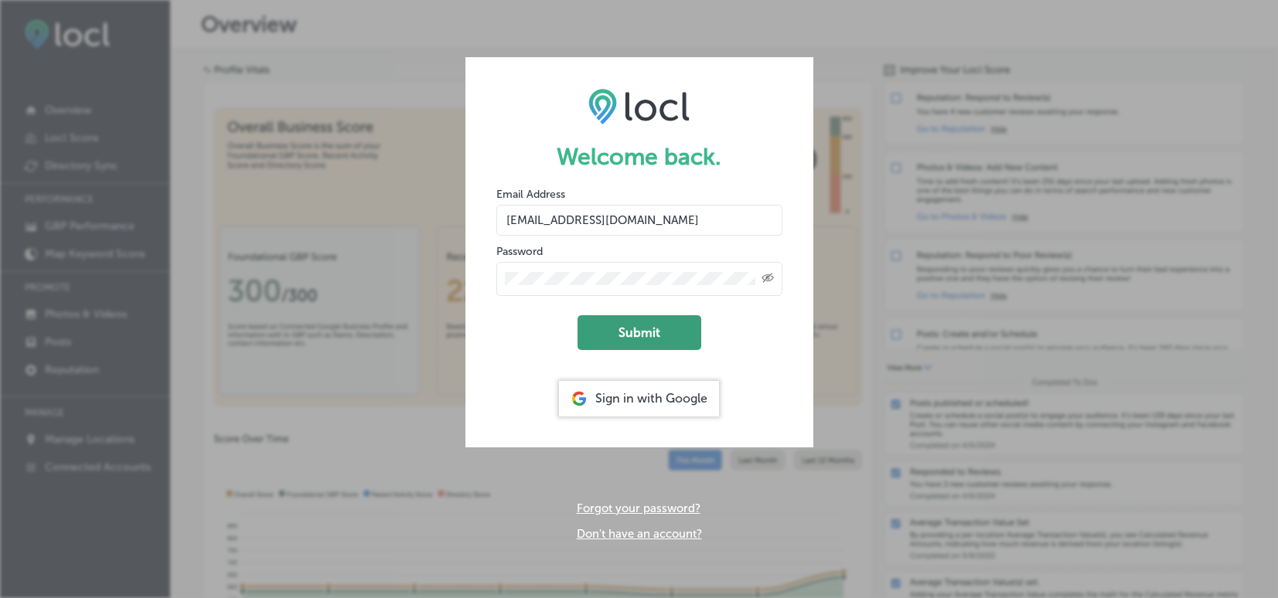
type input "[EMAIL_ADDRESS][DOMAIN_NAME]"
click at [625, 338] on button "Submit" at bounding box center [639, 332] width 124 height 35
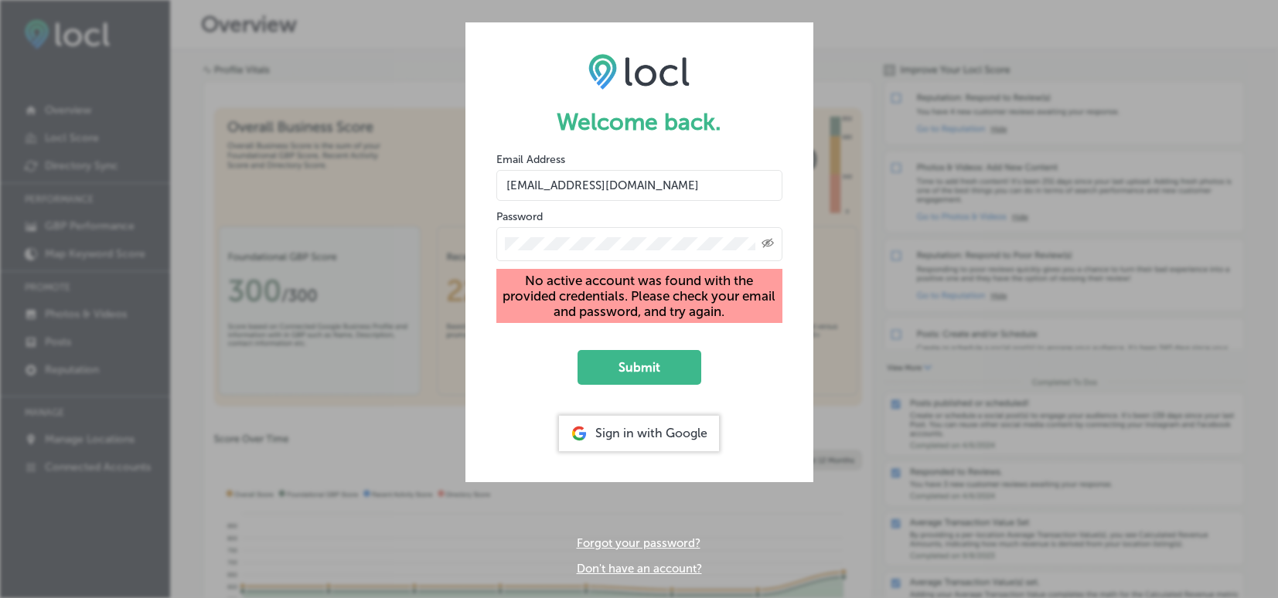
click at [425, 41] on div "Welcome back. Email Address [EMAIL_ADDRESS][DOMAIN_NAME] Password Created with …" at bounding box center [639, 299] width 1278 height 598
